Goal: Information Seeking & Learning: Compare options

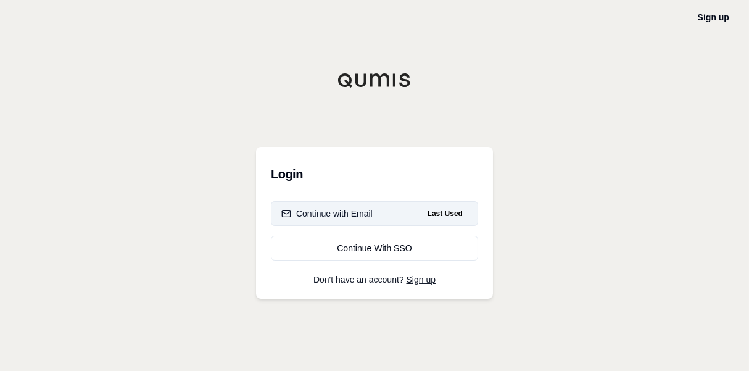
click at [368, 208] on div "Continue with Email" at bounding box center [326, 213] width 91 height 12
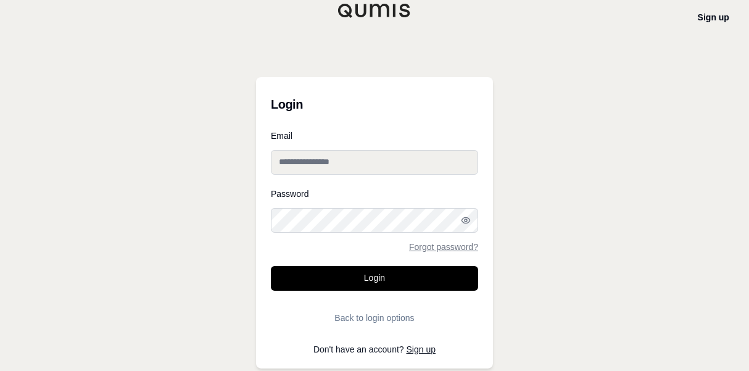
type input "**********"
click at [373, 167] on input "**********" at bounding box center [374, 162] width 207 height 25
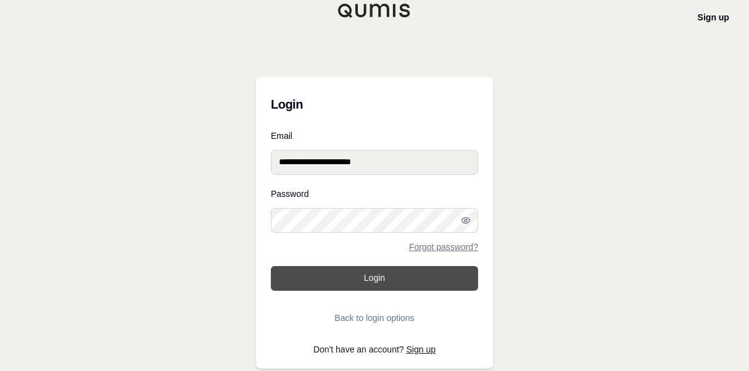
click at [318, 268] on button "Login" at bounding box center [374, 278] width 207 height 25
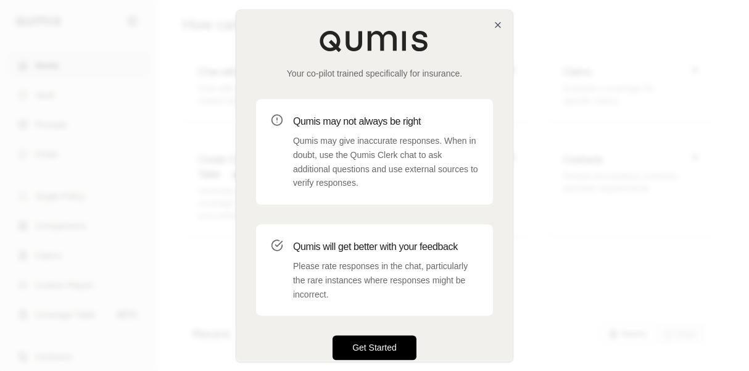
click at [379, 339] on button "Get Started" at bounding box center [374, 347] width 84 height 25
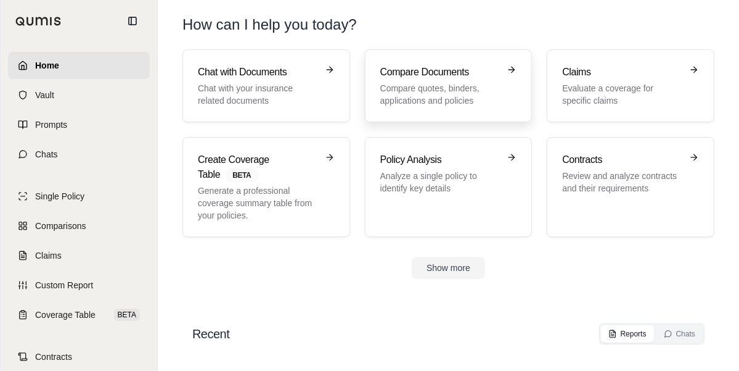
click at [456, 80] on div "Compare Documents Compare quotes, binders, applications and policies" at bounding box center [440, 86] width 120 height 42
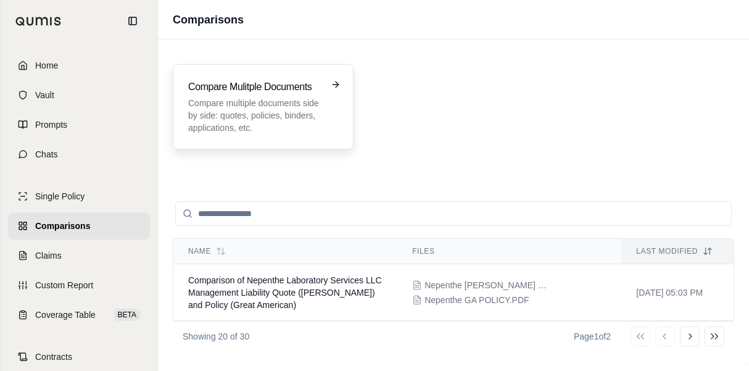
click at [283, 99] on p "Compare multiple documents side by side: quotes, policies, binders, application…" at bounding box center [254, 115] width 133 height 37
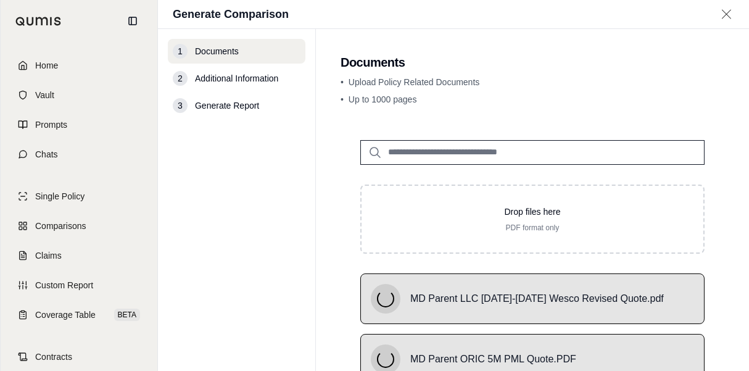
scroll to position [127, 0]
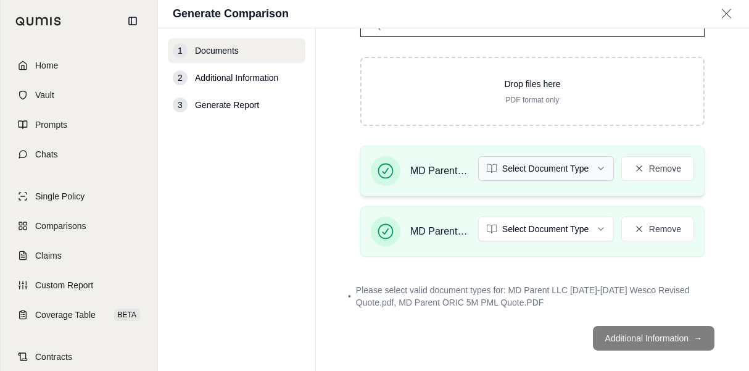
click at [553, 168] on html "Home Vault Prompts Chats Single Policy Comparisons Claims Custom Report Coverag…" at bounding box center [374, 185] width 749 height 371
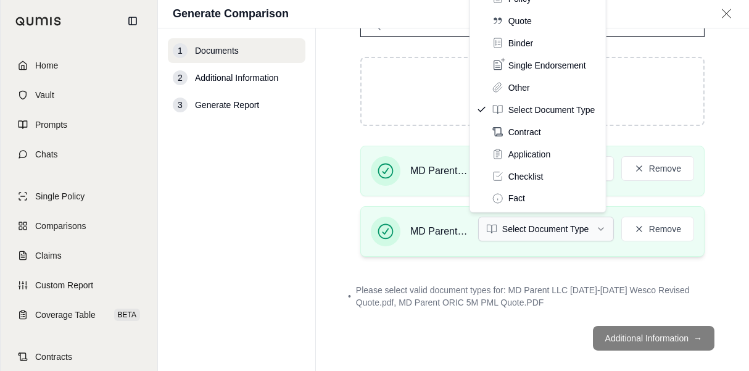
click at [525, 222] on html "Home Vault Prompts Chats Single Policy Comparisons Claims Custom Report Coverag…" at bounding box center [374, 185] width 749 height 371
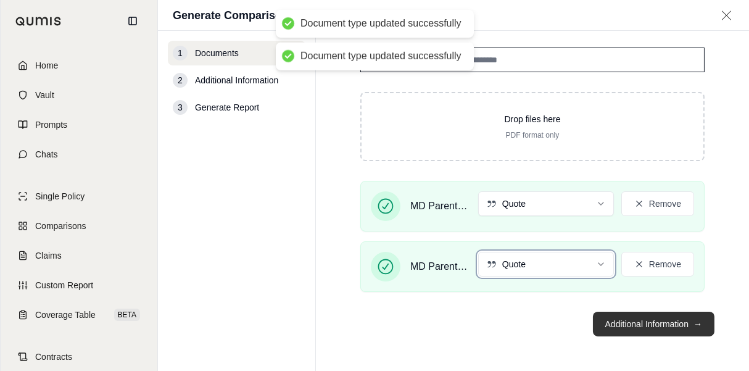
scroll to position [93, 0]
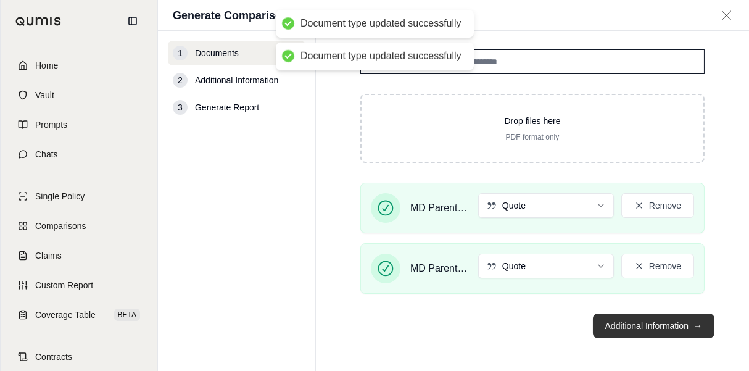
click at [657, 324] on button "Additional Information →" at bounding box center [653, 325] width 121 height 25
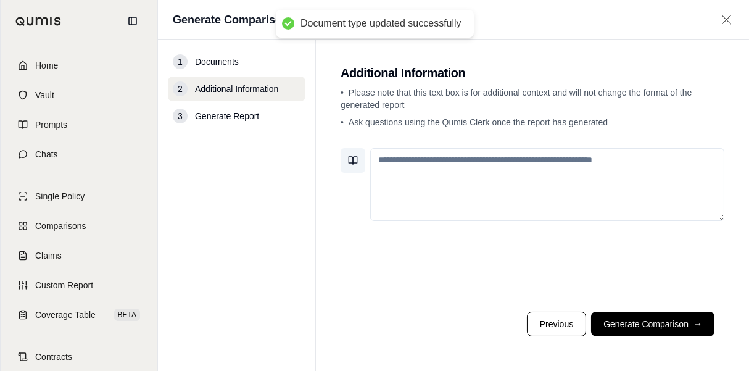
click at [348, 160] on icon at bounding box center [350, 160] width 4 height 7
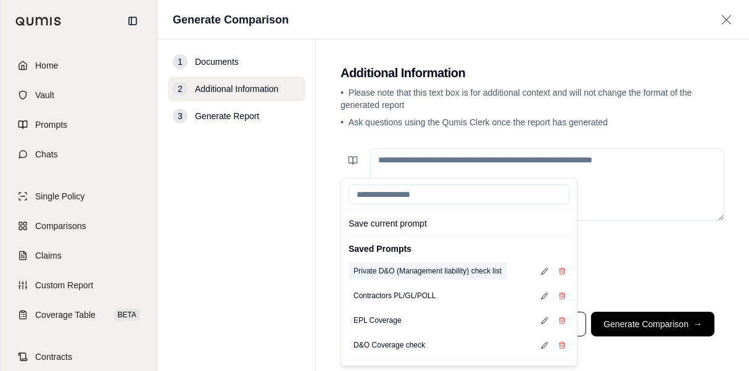
click at [419, 269] on button "Private D&O (Management liability) check list" at bounding box center [427, 270] width 158 height 17
type textarea "**********"
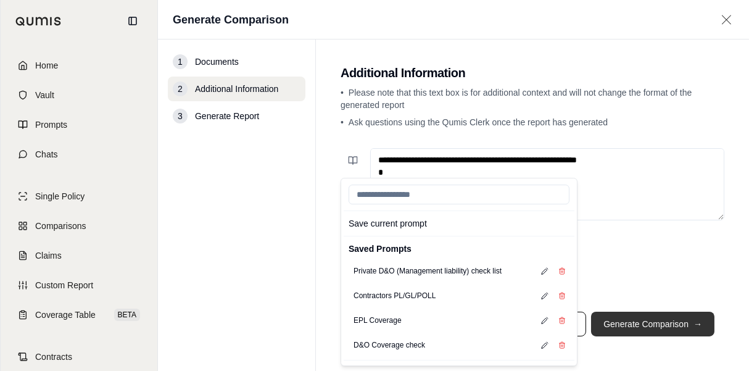
click at [669, 330] on button "Generate Comparison →" at bounding box center [652, 323] width 123 height 25
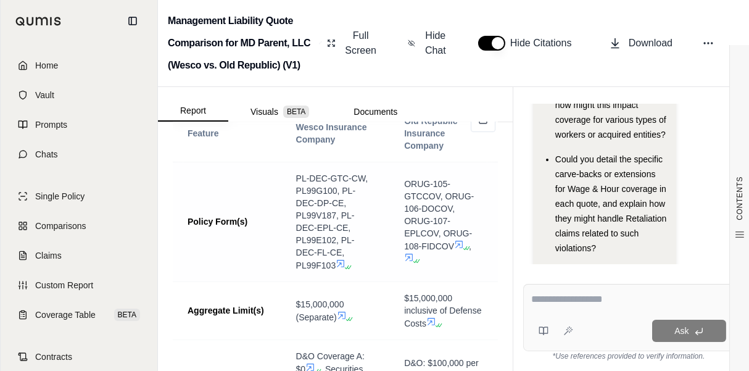
scroll to position [863, 0]
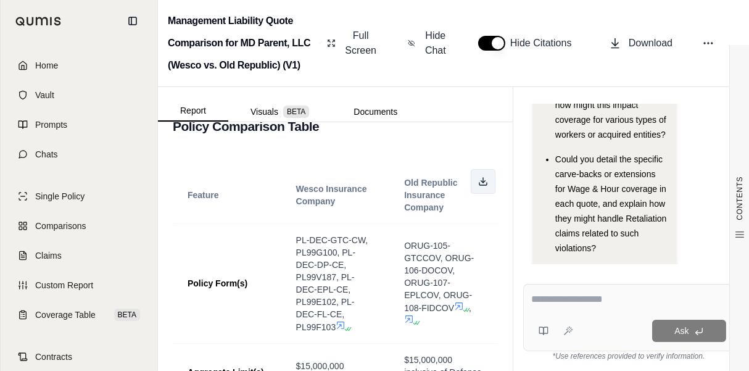
click at [478, 183] on icon at bounding box center [483, 181] width 10 height 10
